Goal: Information Seeking & Learning: Learn about a topic

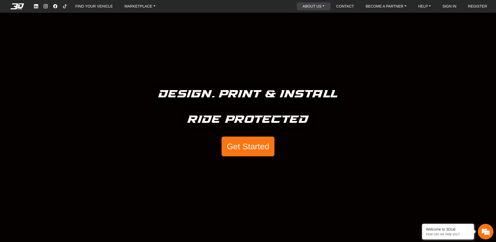
click at [322, 5] on link "ABOUT US" at bounding box center [313, 6] width 26 height 8
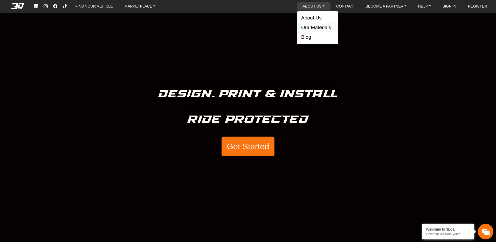
click at [316, 25] on button "Our Materials" at bounding box center [317, 28] width 41 height 10
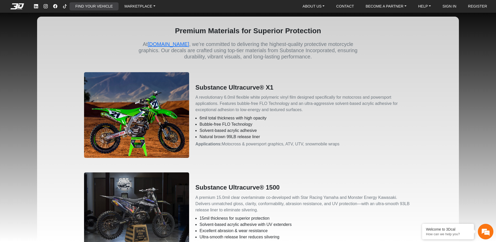
click at [108, 8] on link "FIND YOUR VEHICLE" at bounding box center [93, 6] width 41 height 8
click at [99, 4] on link "FIND YOUR VEHICLE" at bounding box center [93, 6] width 41 height 8
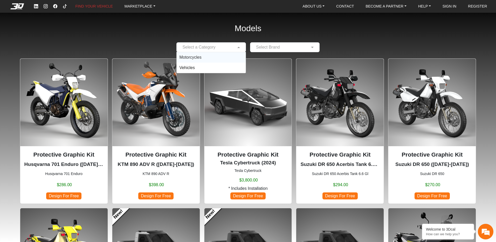
click at [223, 50] on div "Select a Category" at bounding box center [208, 47] width 56 height 6
click at [313, 6] on link "ABOUT US" at bounding box center [313, 6] width 26 height 8
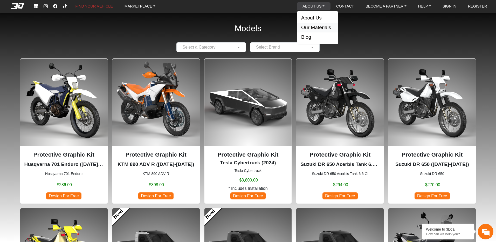
click at [316, 30] on button "Our Materials" at bounding box center [317, 28] width 41 height 10
